Goal: Check status: Check status

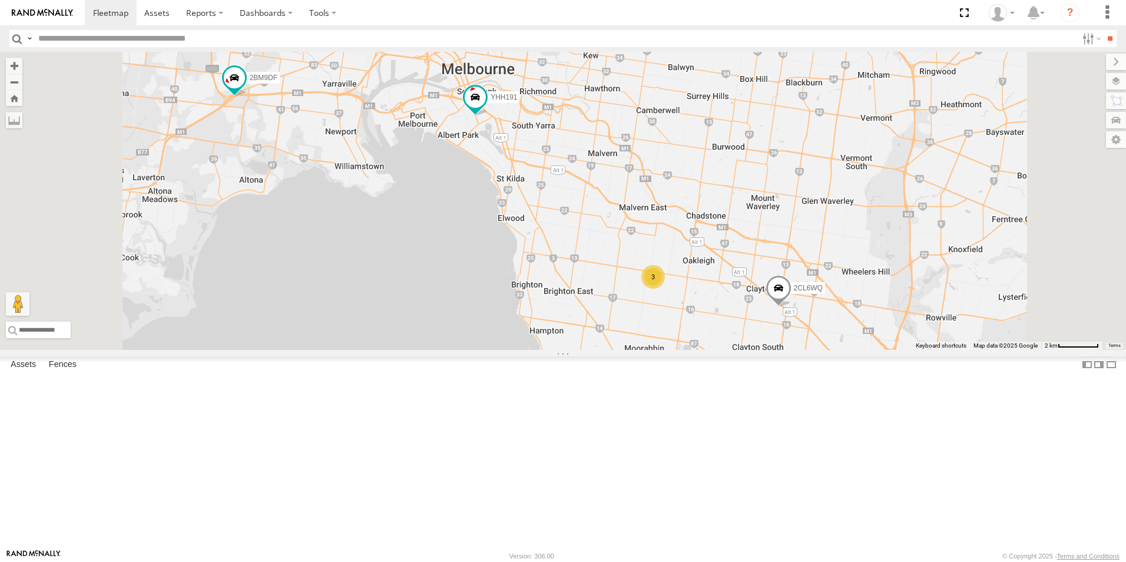
click at [791, 307] on span at bounding box center [778, 292] width 26 height 32
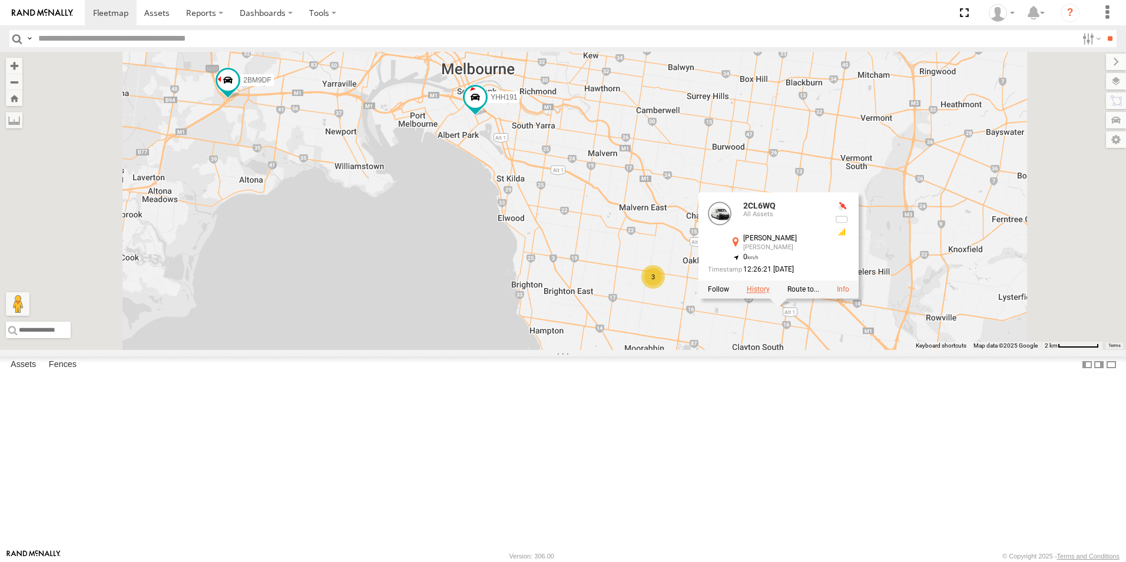
click at [770, 294] on label at bounding box center [758, 290] width 23 height 8
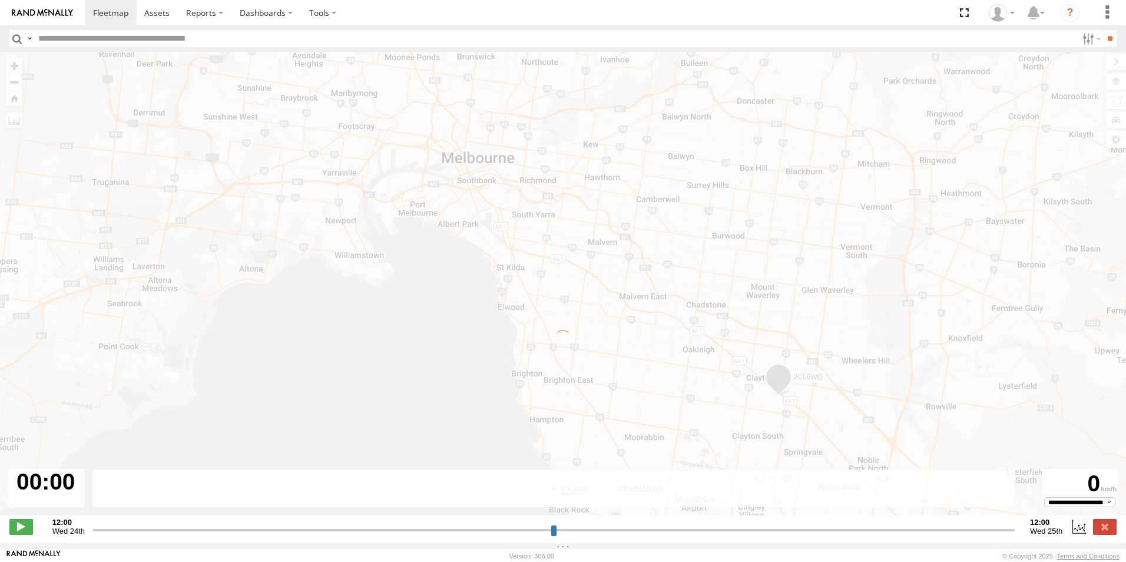
type input "**********"
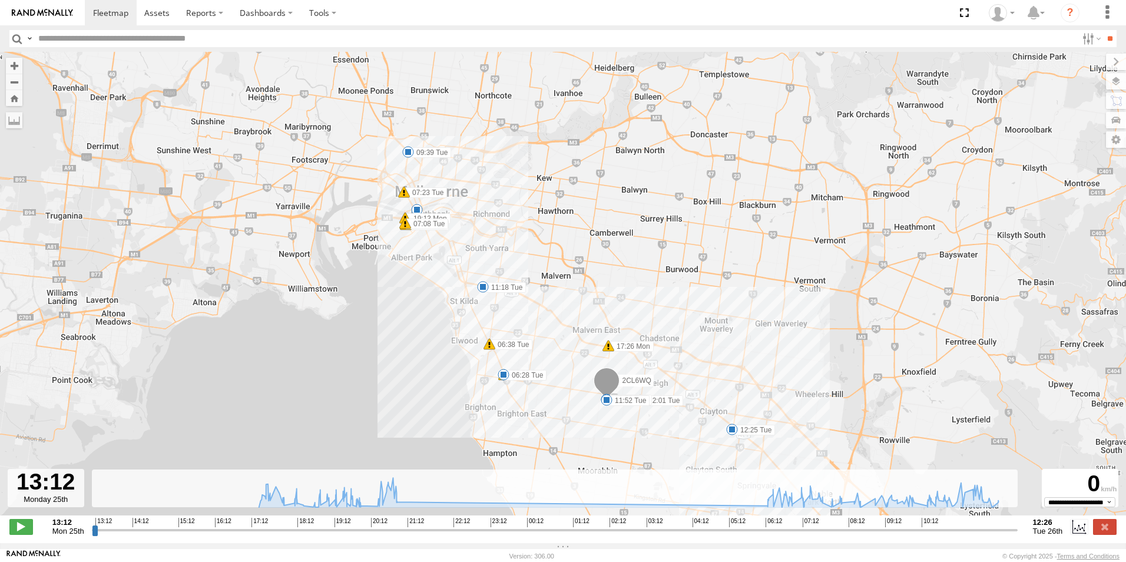
click at [734, 434] on span at bounding box center [732, 429] width 12 height 12
click at [807, 276] on div "2CL6WQ 17:26 Mon 19:13 Mon 20:50 Mon 06:25 Tue 06:28 Tue 06:38 Tue 07:08 Tue 07…" at bounding box center [563, 290] width 1126 height 476
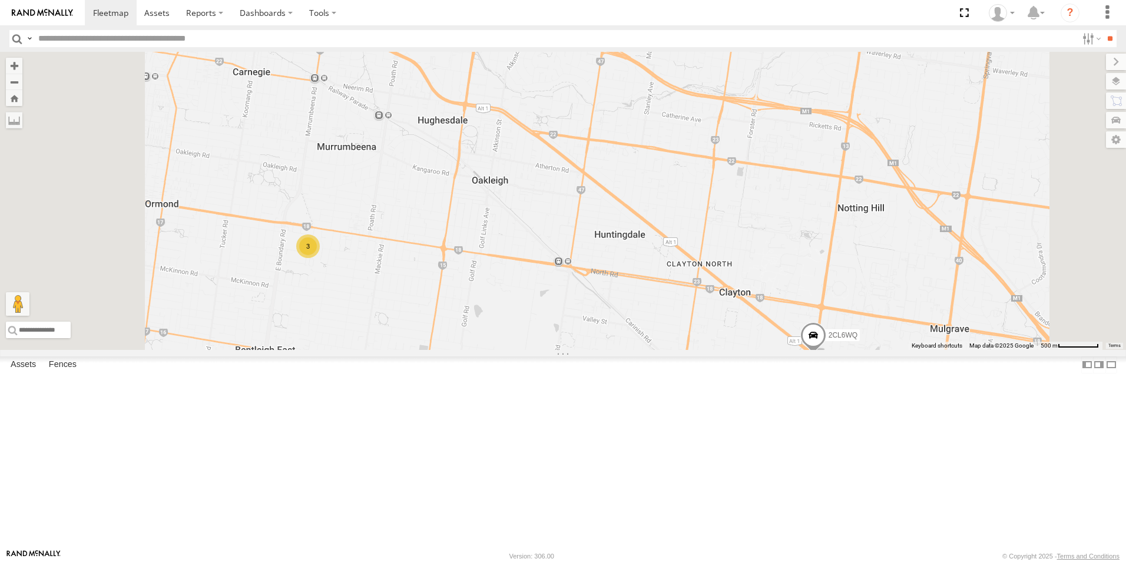
click at [826, 354] on span at bounding box center [813, 338] width 26 height 32
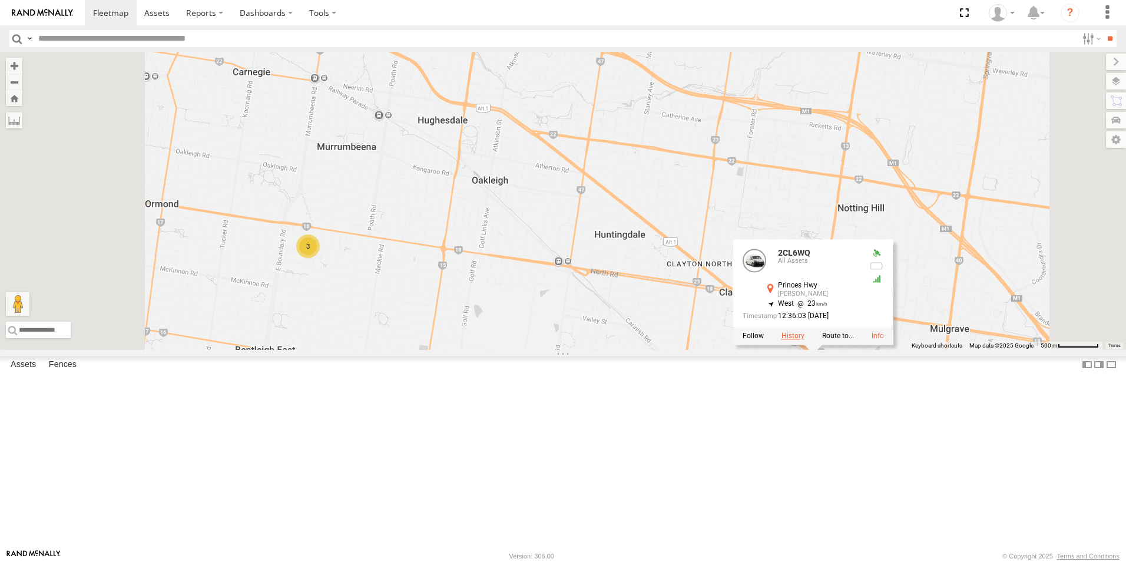
click at [804, 340] on label at bounding box center [792, 336] width 23 height 8
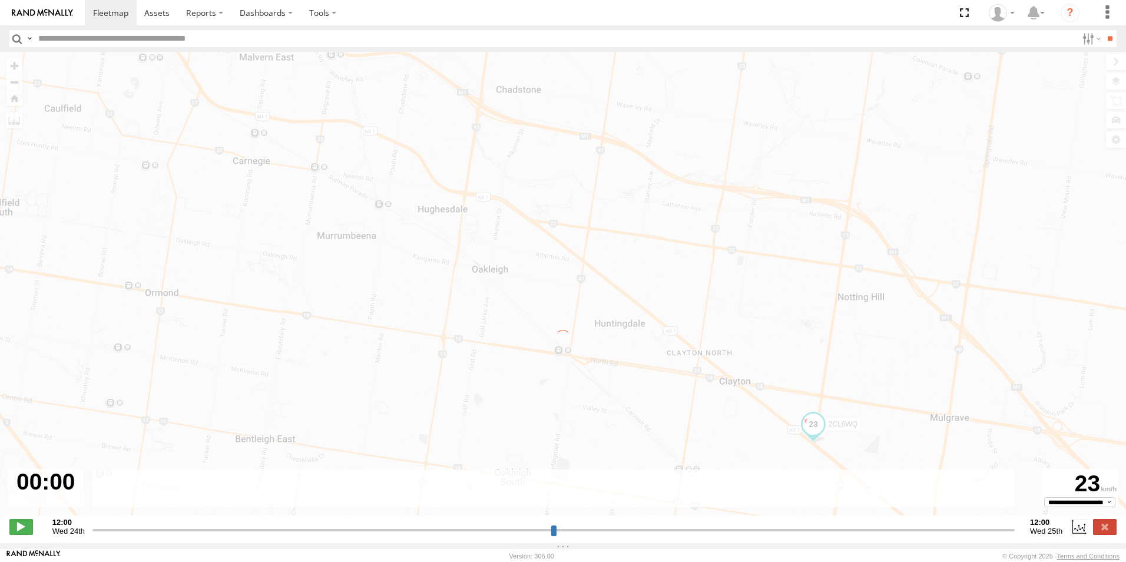
type input "**********"
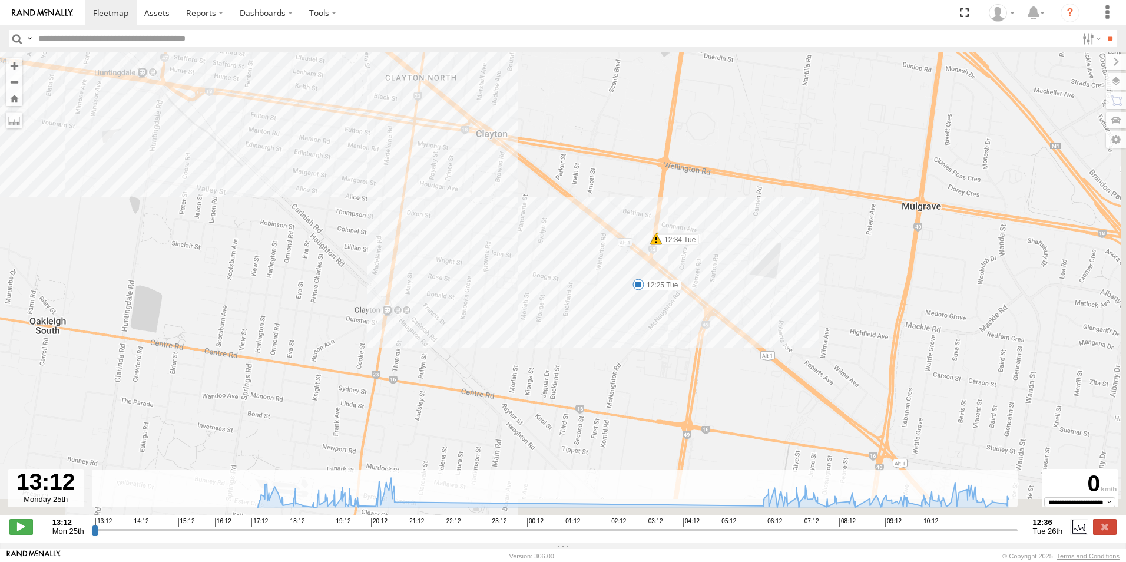
drag, startPoint x: 742, startPoint y: 319, endPoint x: 714, endPoint y: -44, distance: 363.8
click at [714, 0] on html at bounding box center [563, 281] width 1126 height 562
click at [641, 289] on span at bounding box center [638, 284] width 12 height 12
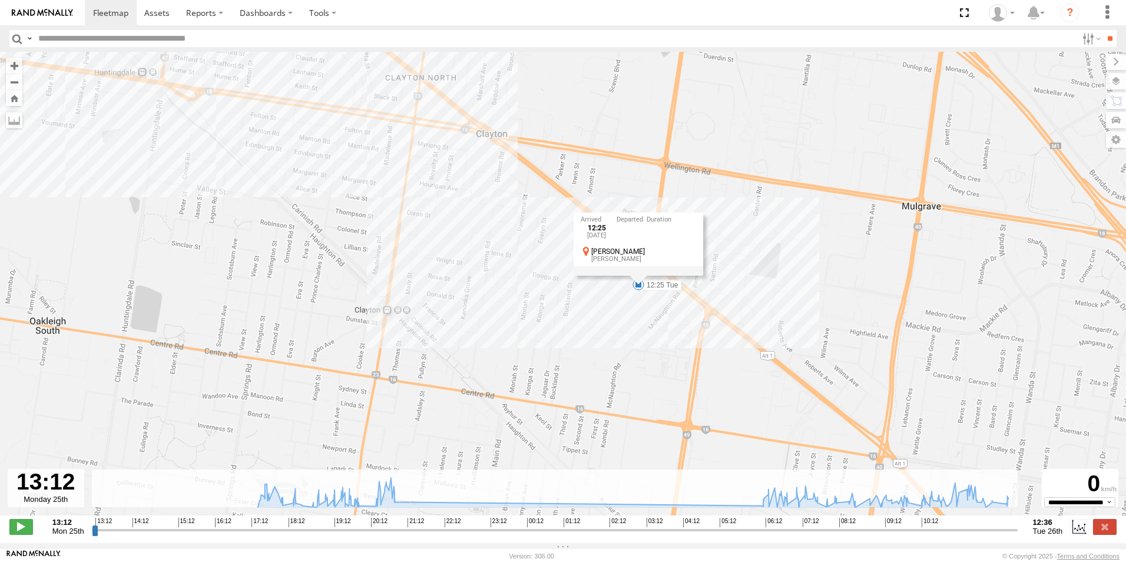
click at [644, 276] on div "12:25 Tue 26th Aug Clayton Clayton" at bounding box center [638, 244] width 130 height 63
click at [639, 290] on span at bounding box center [638, 284] width 12 height 12
click at [639, 276] on div "12:25 Tue 26th Aug Clayton Clayton" at bounding box center [638, 244] width 130 height 63
click at [639, 290] on span at bounding box center [638, 284] width 12 height 12
click at [639, 276] on div "12:25 Tue 26th Aug Clayton Clayton,VIC" at bounding box center [638, 244] width 201 height 63
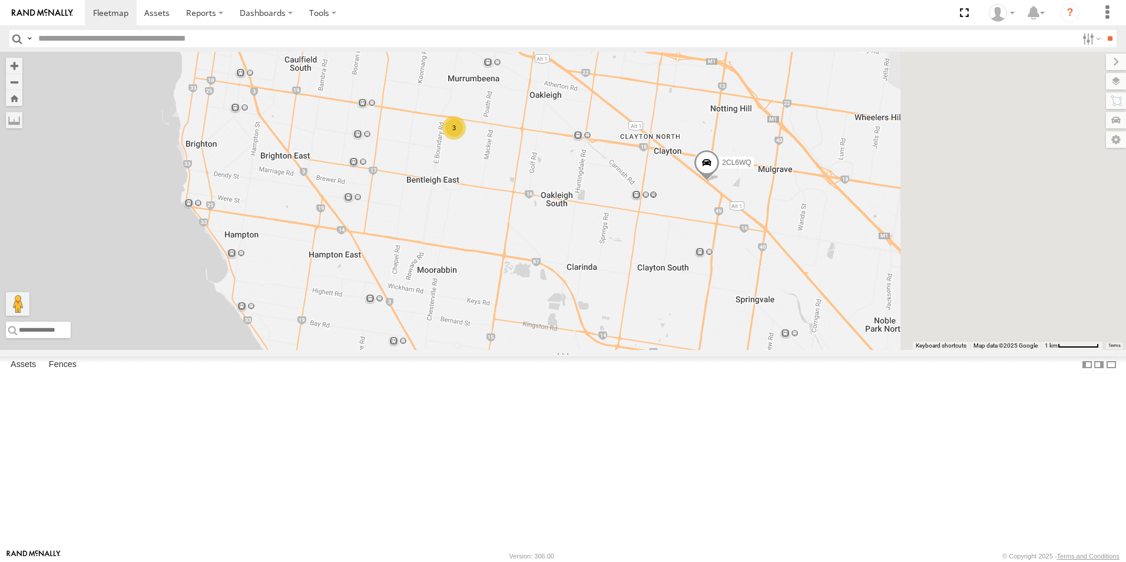
drag, startPoint x: 987, startPoint y: 374, endPoint x: 677, endPoint y: 207, distance: 351.7
click at [677, 207] on div "2CL6WQ 2BM9DF YHH191 3" at bounding box center [563, 201] width 1126 height 298
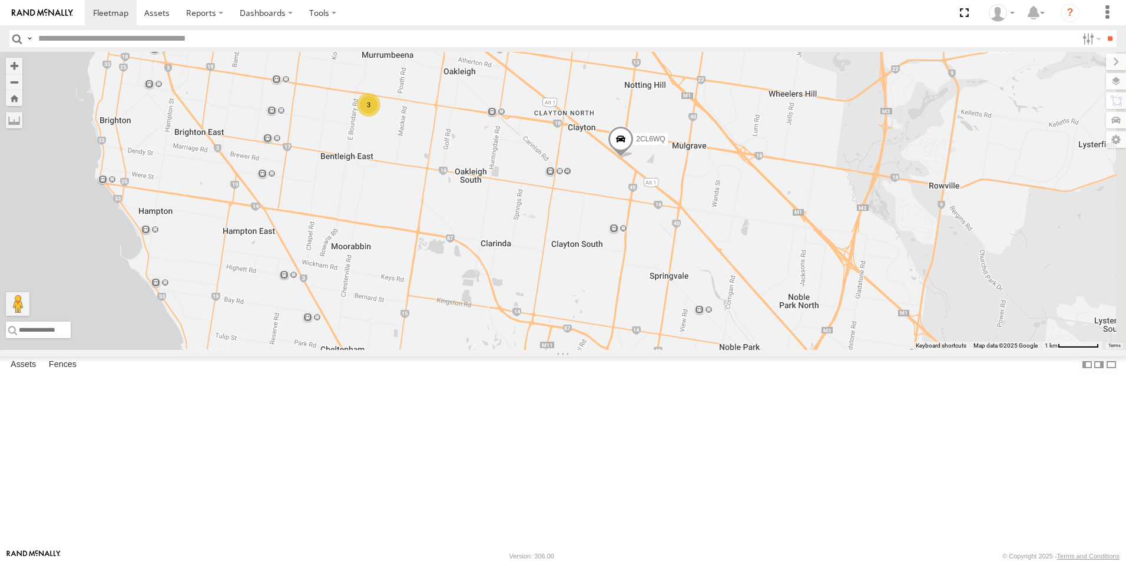
click at [634, 158] on span at bounding box center [621, 143] width 26 height 32
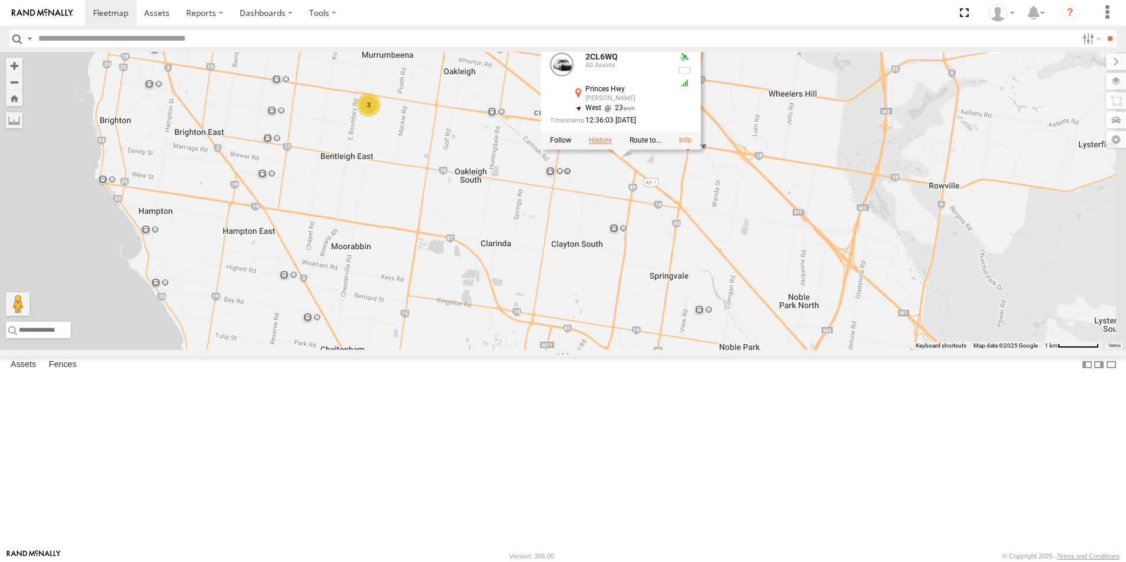
click at [612, 145] on label at bounding box center [600, 141] width 23 height 8
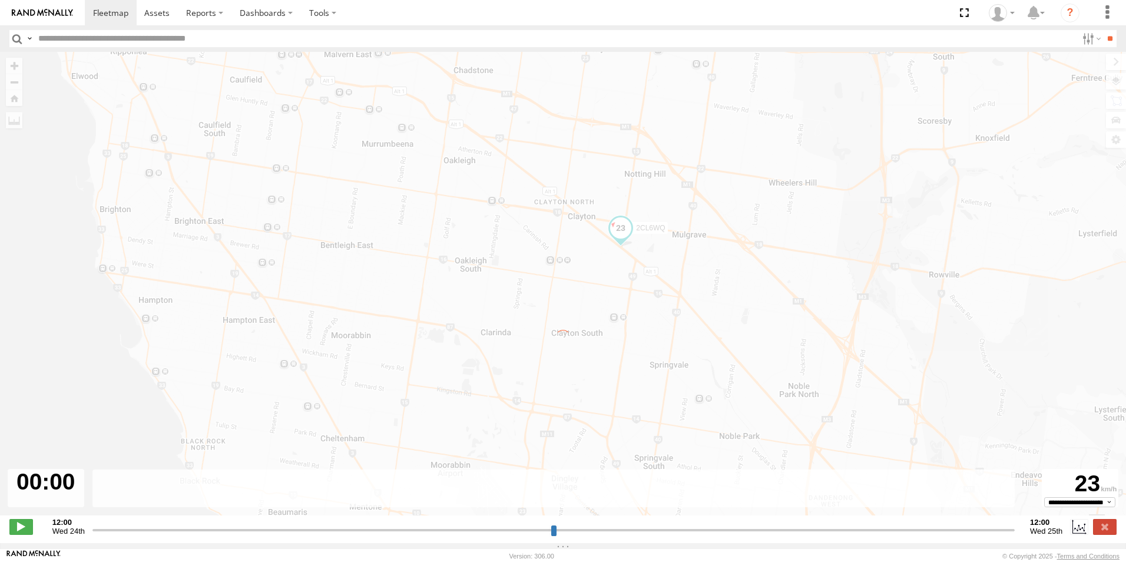
type input "**********"
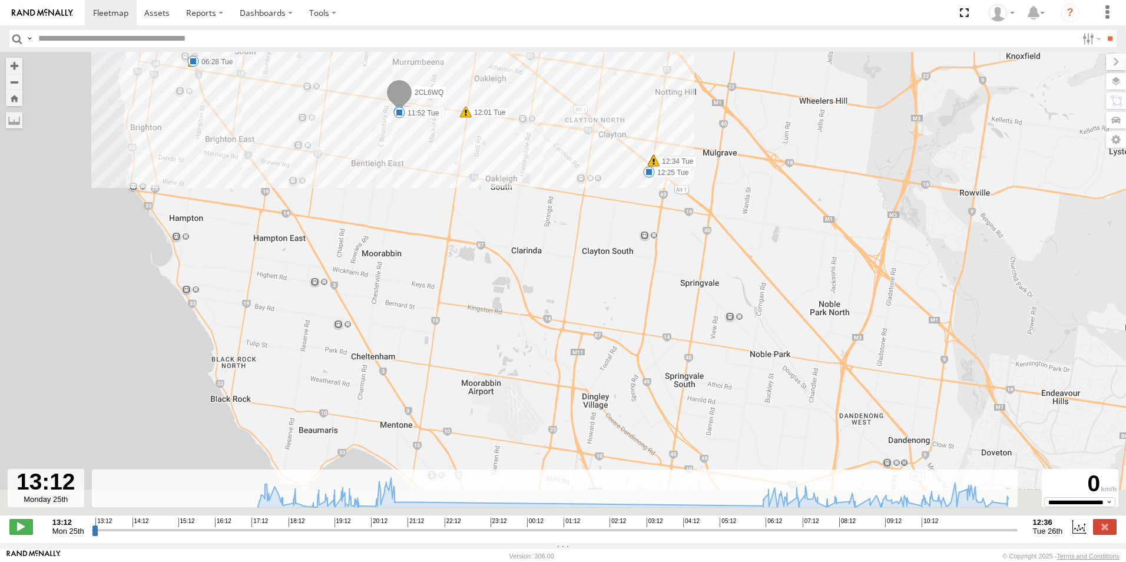
drag, startPoint x: 719, startPoint y: 353, endPoint x: 622, endPoint y: 74, distance: 295.1
click at [621, 63] on div "2CL6WQ 17:26 Mon 19:13 Mon 20:50 Mon 06:25 Tue 06:28 Tue 06:38 Tue 07:08 Tue 07…" at bounding box center [563, 290] width 1126 height 476
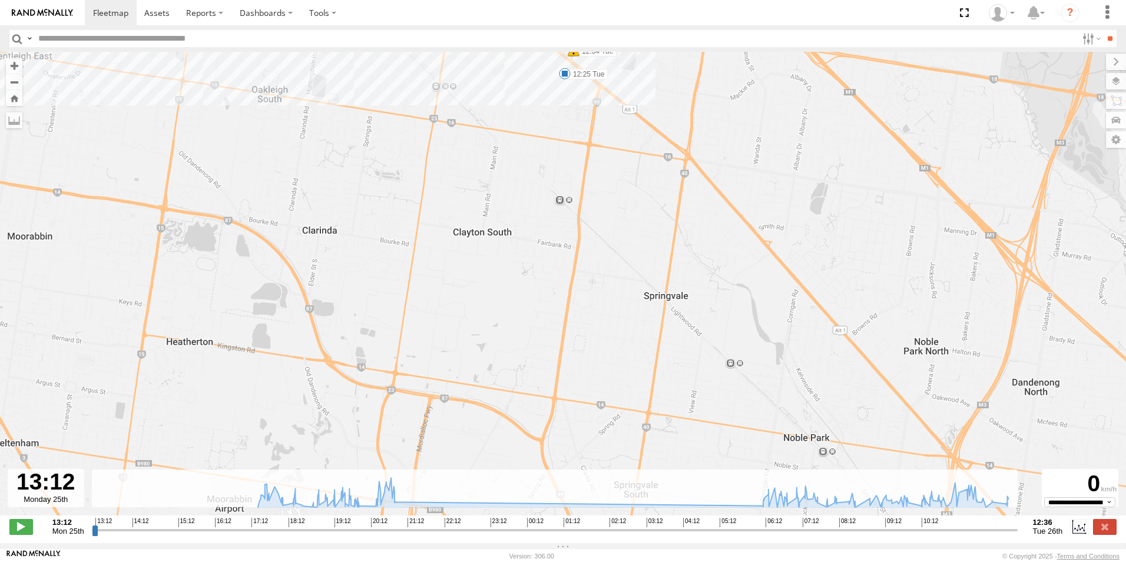
drag, startPoint x: 610, startPoint y: 163, endPoint x: 666, endPoint y: 283, distance: 133.0
click at [690, 314] on div "2CL6WQ 17:26 Mon 19:13 Mon 20:50 Mon 06:25 Tue 06:28 Tue 06:38 Tue 07:08 Tue 07…" at bounding box center [563, 290] width 1126 height 476
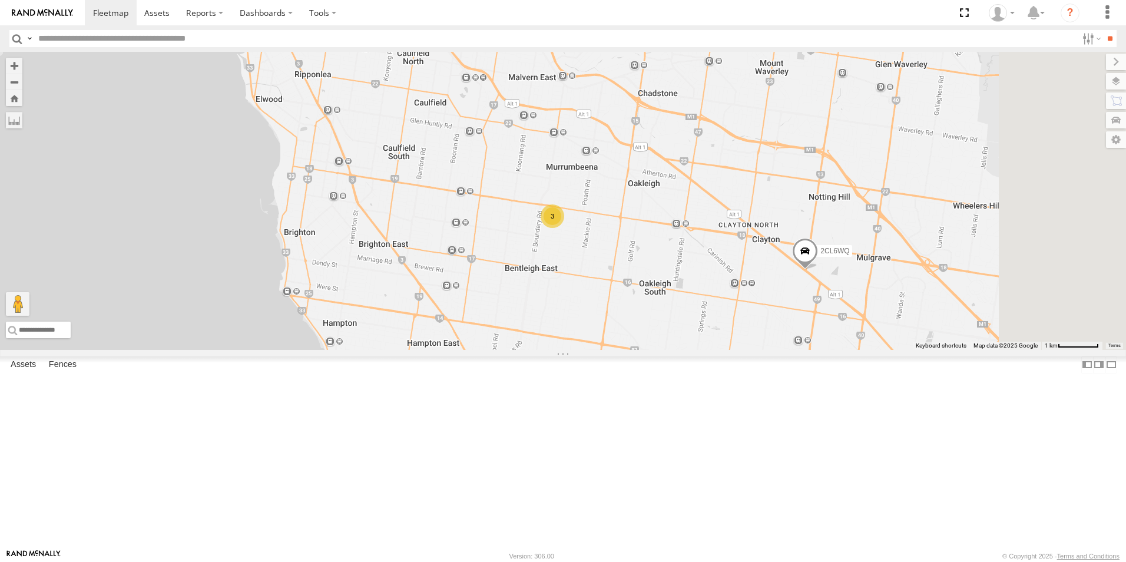
drag, startPoint x: 815, startPoint y: 294, endPoint x: 248, endPoint y: 37, distance: 622.6
click at [248, 38] on body at bounding box center [563, 281] width 1126 height 562
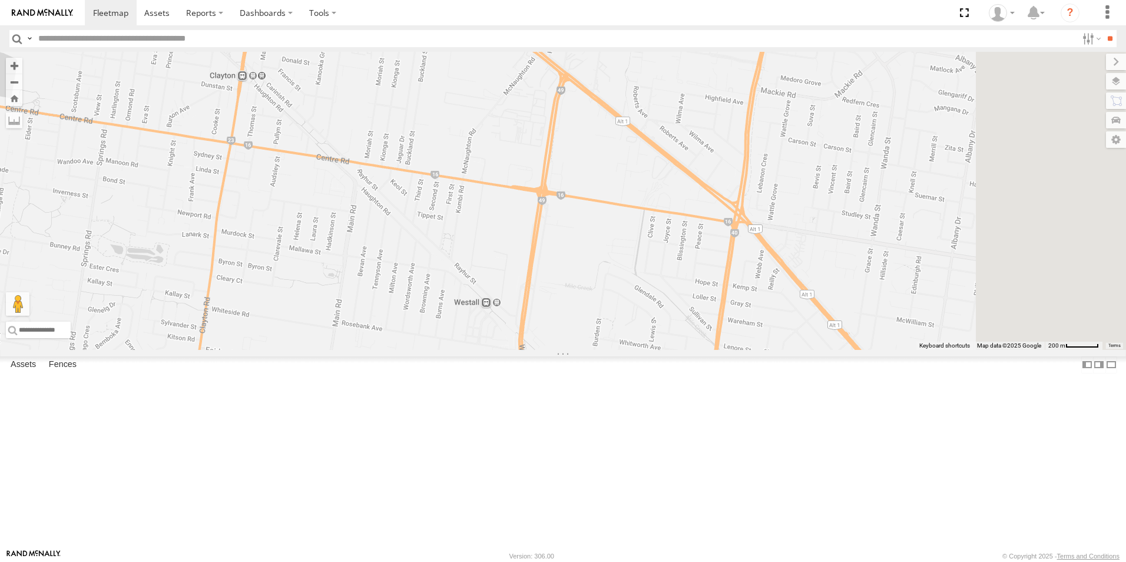
drag, startPoint x: 660, startPoint y: 308, endPoint x: 436, endPoint y: -44, distance: 417.0
click at [436, 0] on html at bounding box center [563, 281] width 1126 height 562
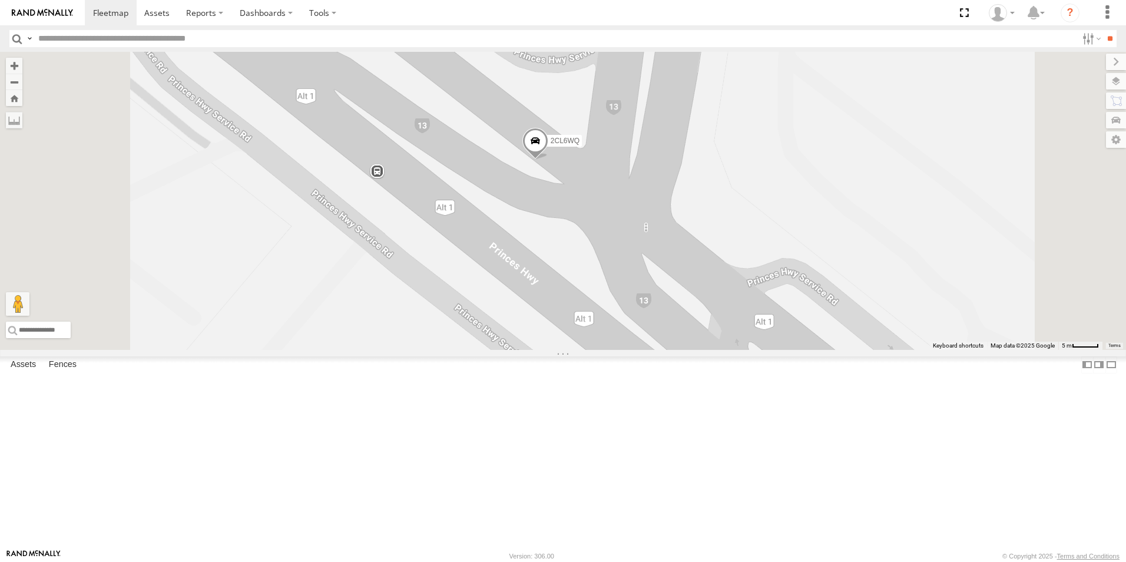
click at [548, 160] on span at bounding box center [535, 144] width 26 height 32
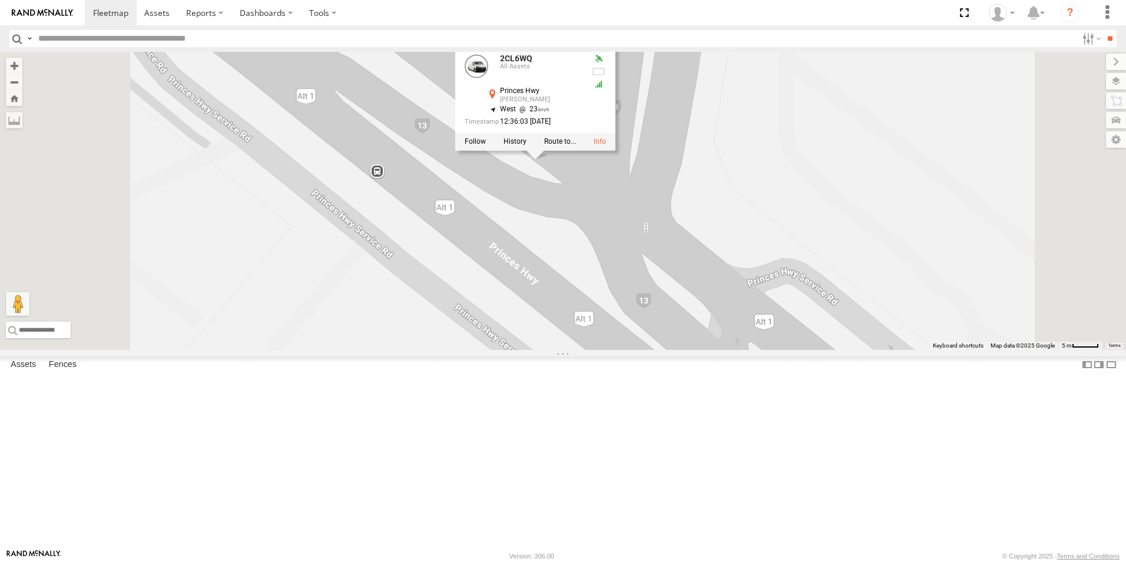
click at [575, 245] on div "2CL6WQ 2BM9DF YHH191 2CL6WQ All Assets Princes Hwy Clayton -37.92164 , 145.1389…" at bounding box center [563, 201] width 1126 height 298
